Goal: Find specific page/section: Find specific page/section

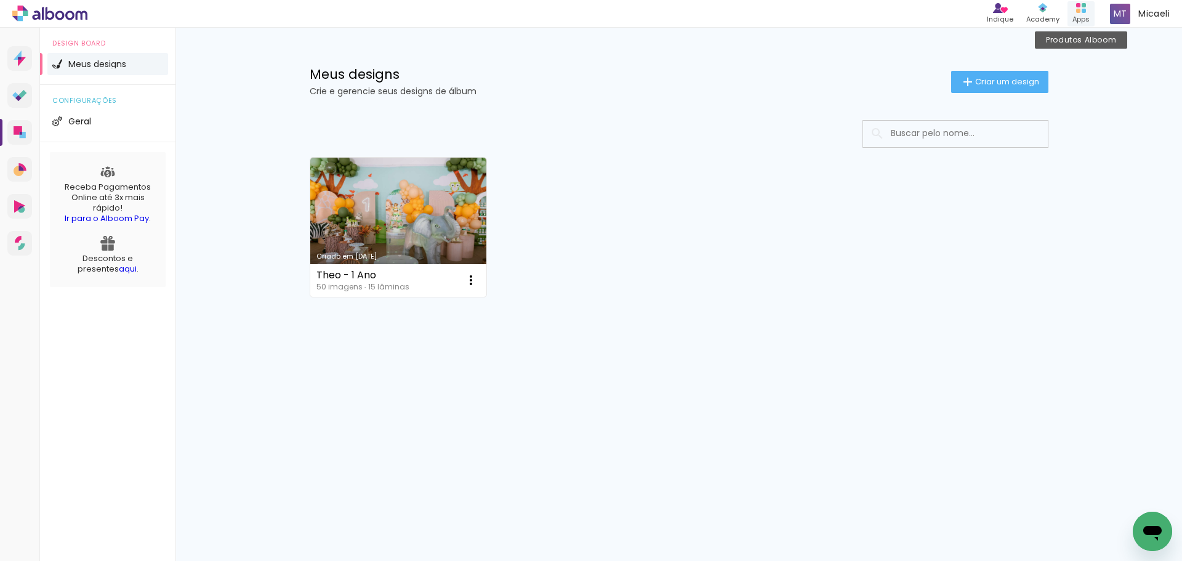
click at [1080, 18] on div "Apps" at bounding box center [1081, 19] width 17 height 10
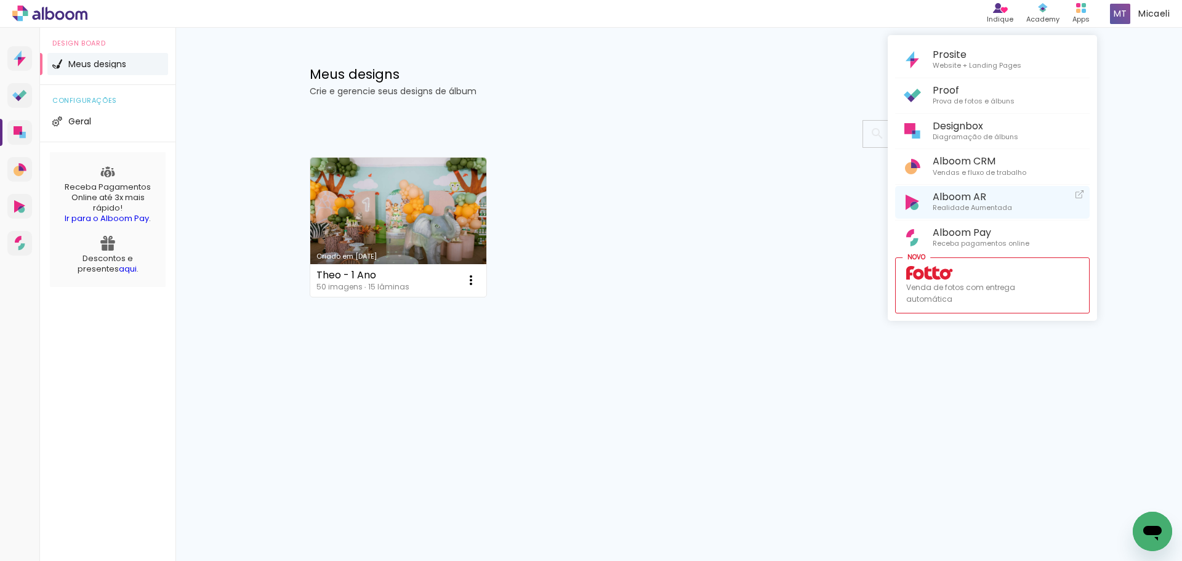
click at [996, 199] on span "Alboom AR" at bounding box center [972, 197] width 79 height 12
